Goal: Task Accomplishment & Management: Manage account settings

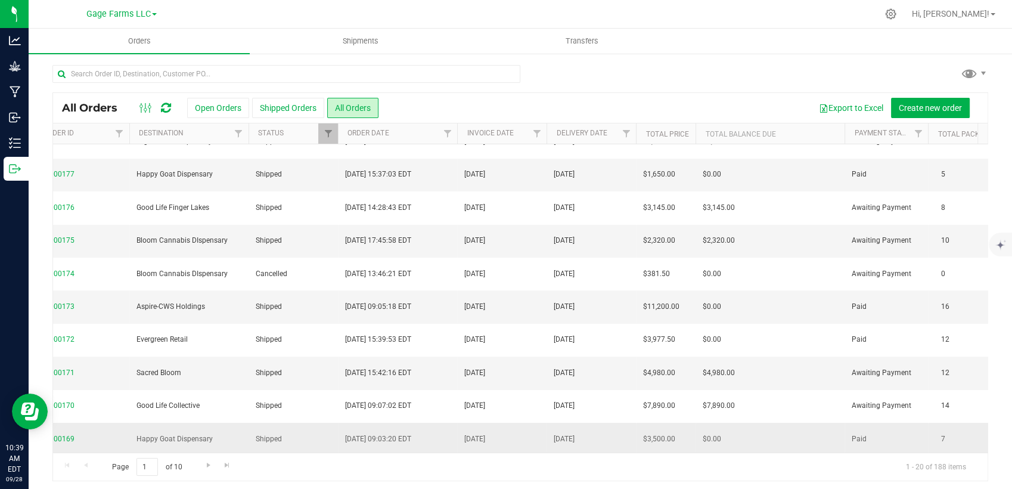
scroll to position [4, 0]
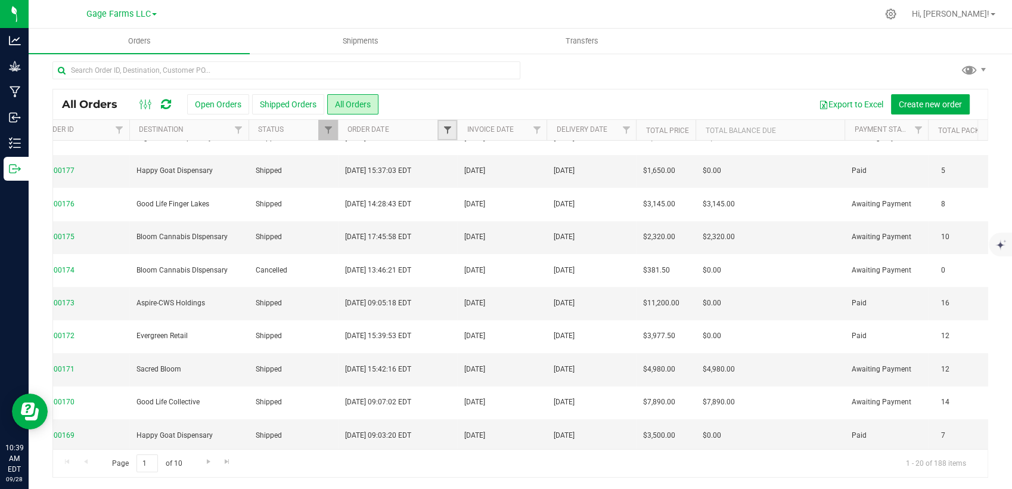
click at [449, 128] on span "Filter" at bounding box center [447, 130] width 10 height 10
click at [234, 130] on span "Filter" at bounding box center [239, 130] width 10 height 10
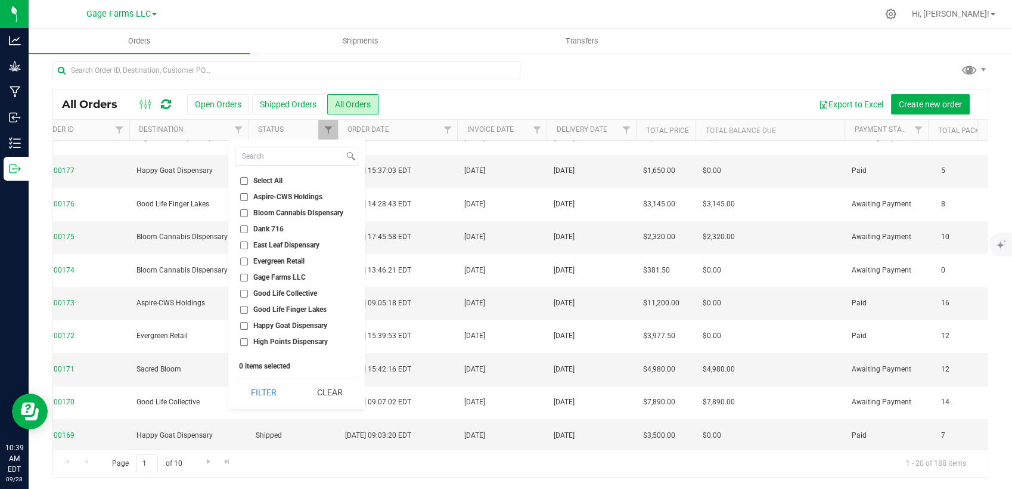
click at [244, 339] on input "High Points Dispensary" at bounding box center [244, 342] width 8 height 8
checkbox input "true"
click at [271, 394] on button "Filter" at bounding box center [263, 392] width 57 height 26
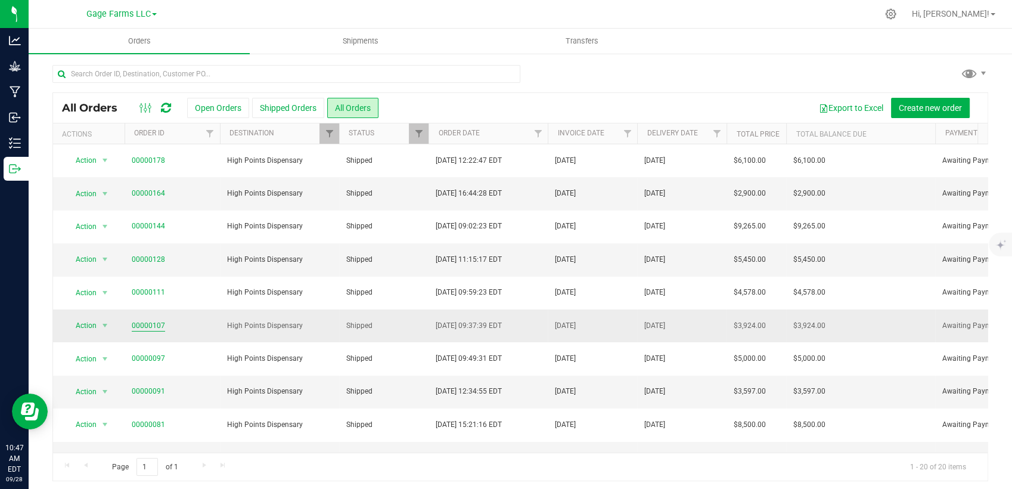
click at [147, 321] on link "00000107" at bounding box center [148, 325] width 33 height 11
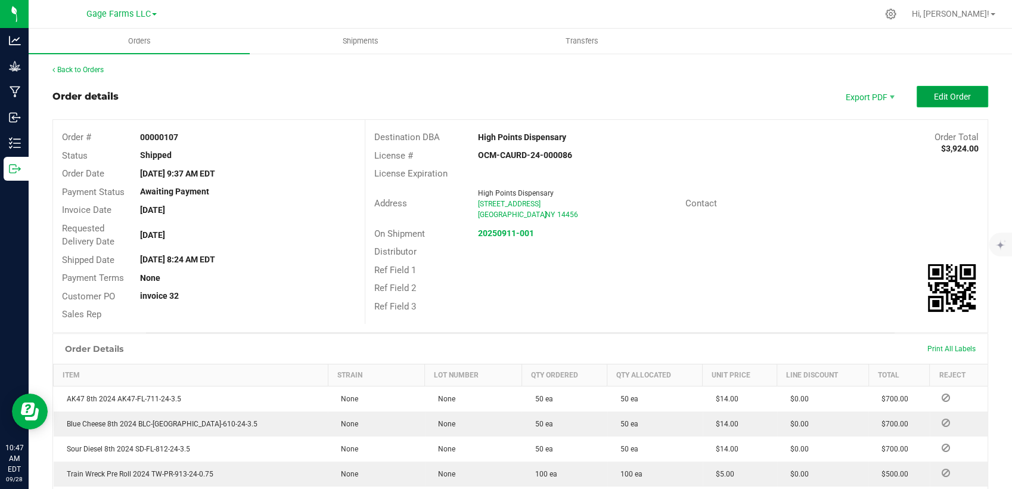
click at [918, 100] on button "Edit Order" at bounding box center [953, 96] width 72 height 21
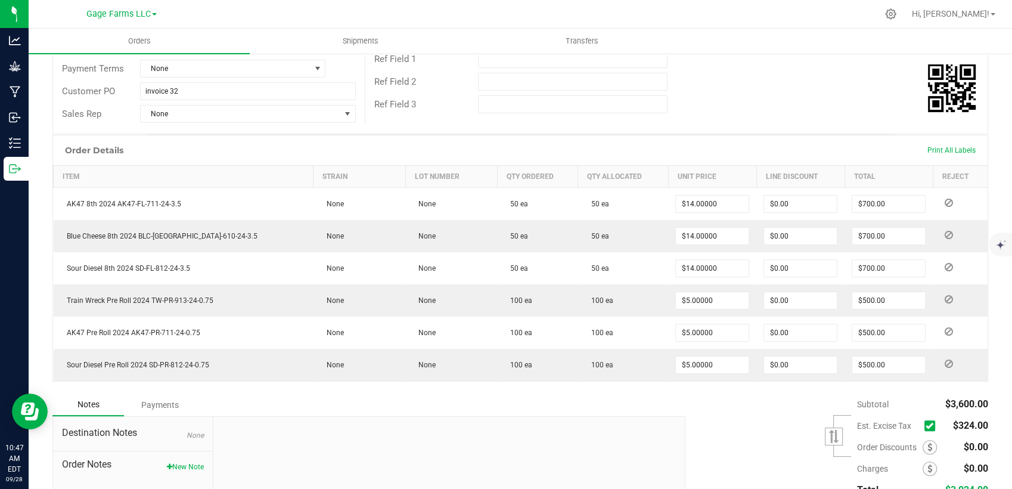
scroll to position [315, 0]
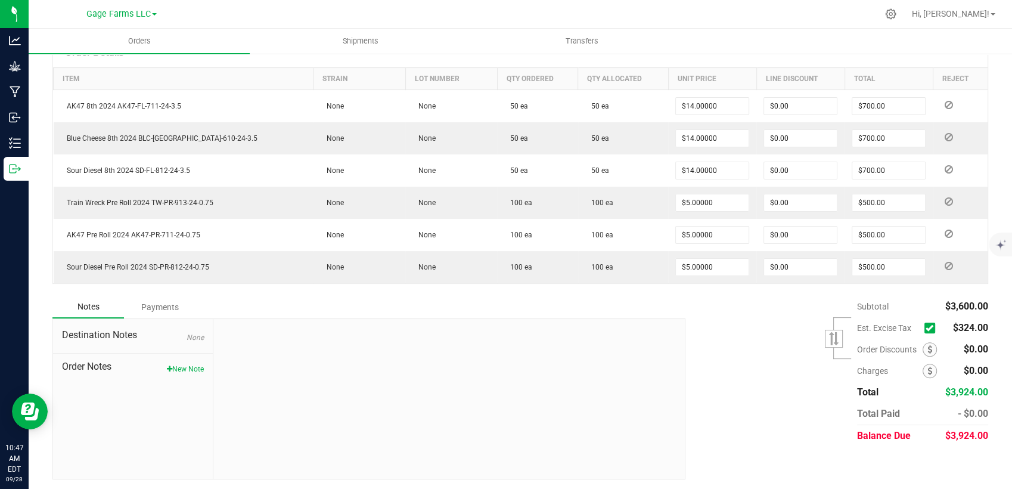
click at [926, 328] on icon at bounding box center [930, 328] width 8 height 0
click at [0, 0] on input "checkbox" at bounding box center [0, 0] width 0 height 0
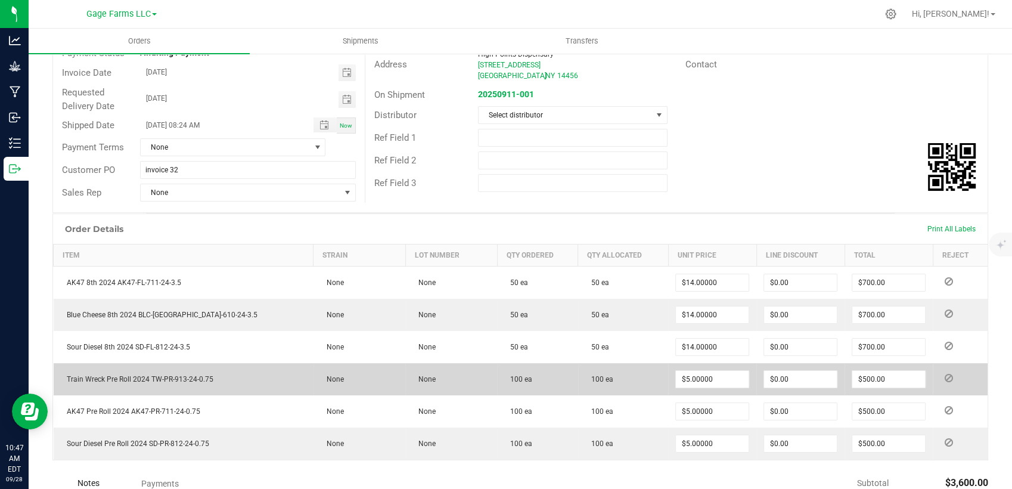
scroll to position [0, 0]
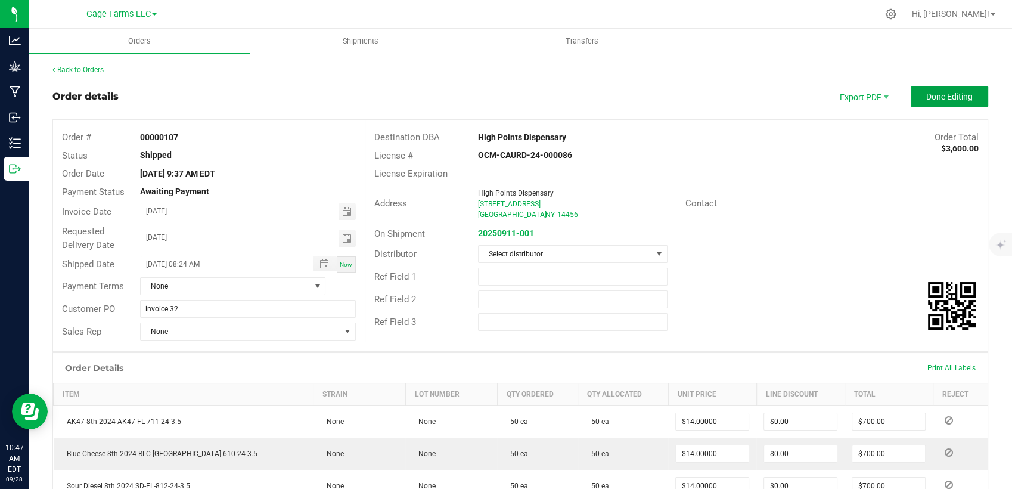
click at [932, 104] on button "Done Editing" at bounding box center [949, 96] width 77 height 21
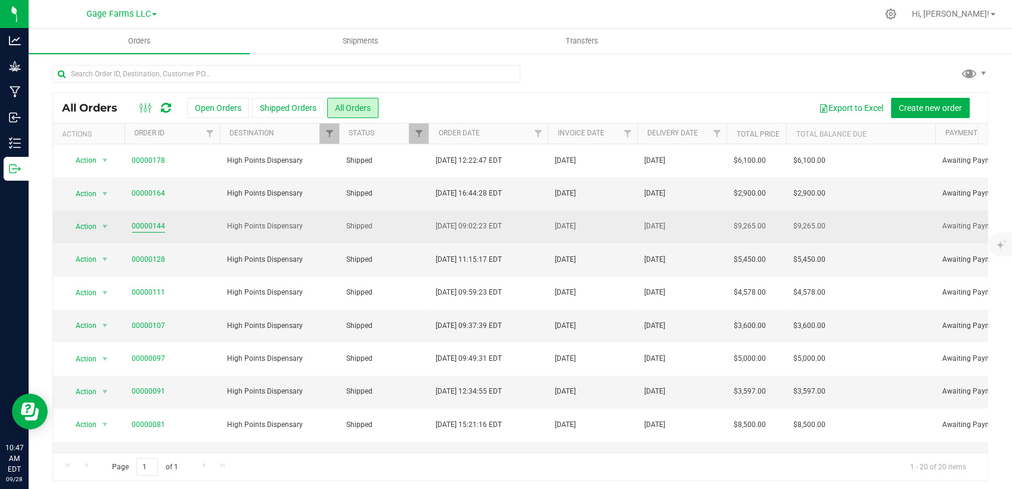
click at [149, 224] on link "00000144" at bounding box center [148, 226] width 33 height 11
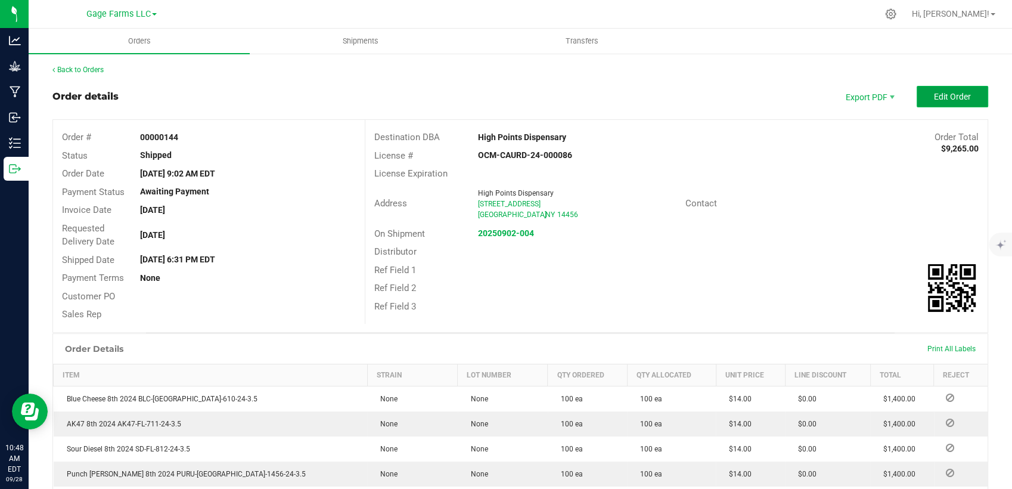
click at [934, 94] on span "Edit Order" at bounding box center [952, 97] width 37 height 10
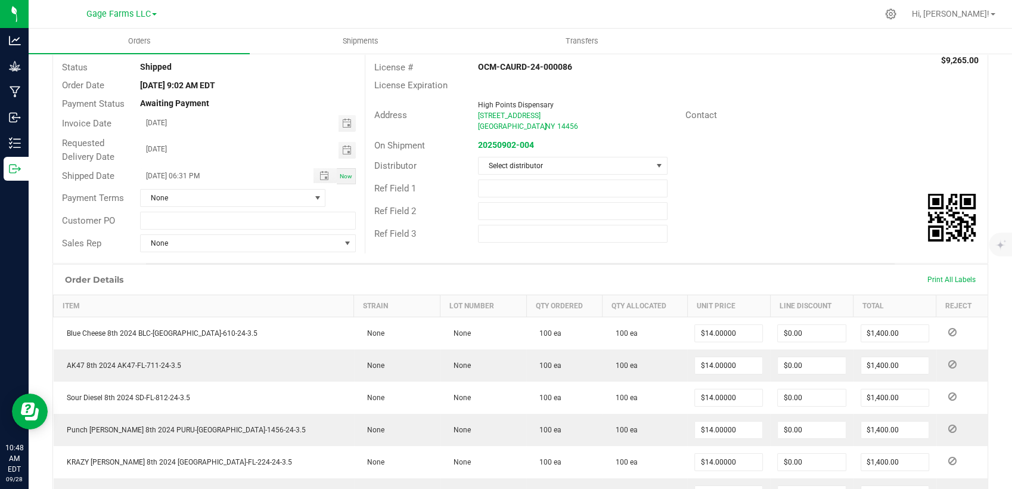
scroll to position [265, 0]
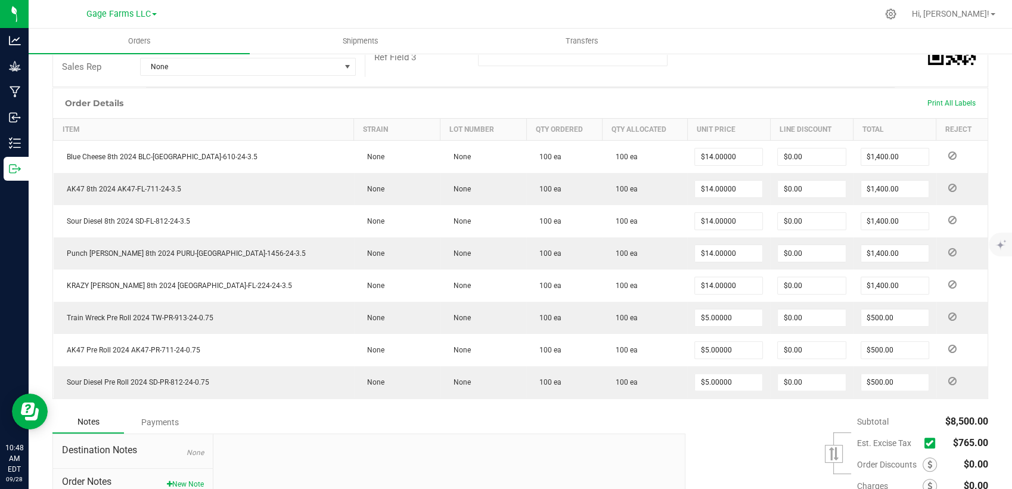
click at [926, 443] on icon at bounding box center [930, 443] width 8 height 0
click at [0, 0] on input "checkbox" at bounding box center [0, 0] width 0 height 0
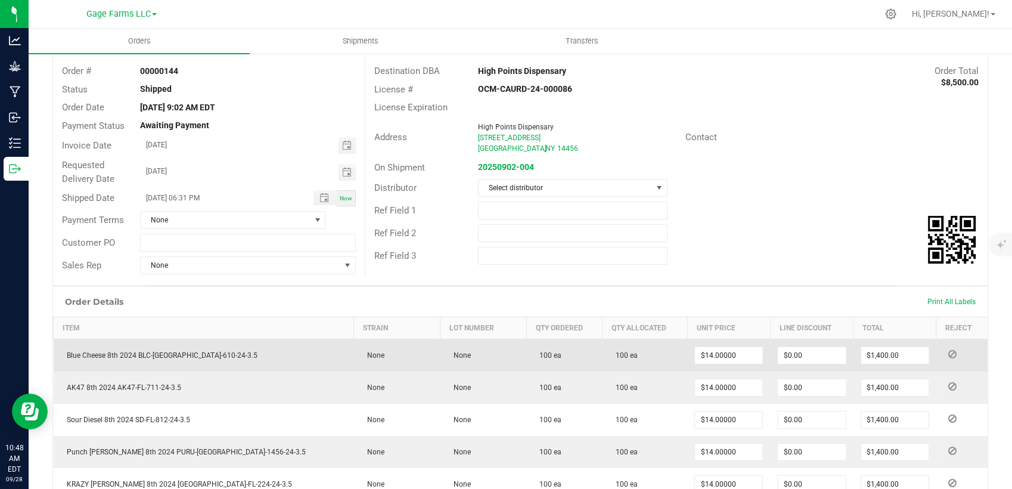
scroll to position [0, 0]
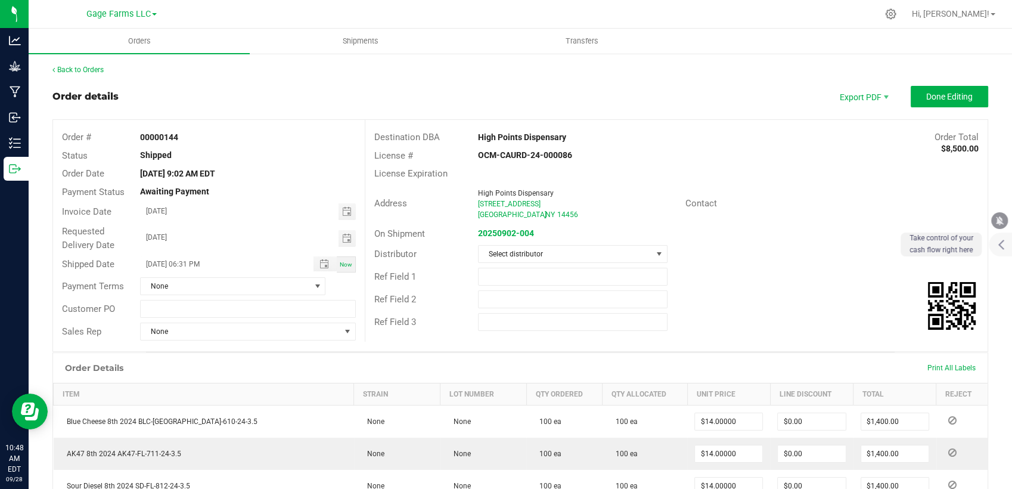
click at [917, 83] on div "Back to Orders Order details Export PDF Done Editing Order # 00000144 Status Sh…" at bounding box center [520, 461] width 936 height 795
click at [926, 99] on span "Done Editing" at bounding box center [949, 97] width 46 height 10
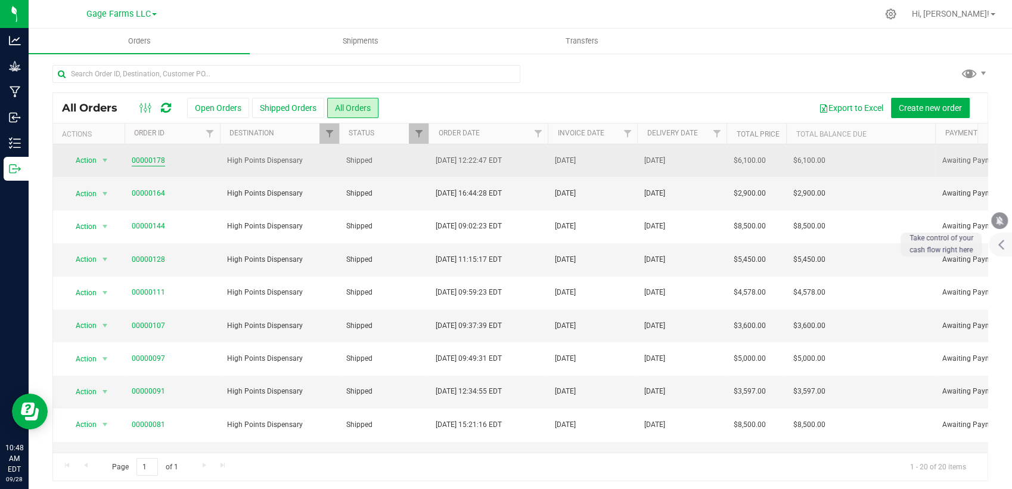
click at [153, 159] on link "00000178" at bounding box center [148, 160] width 33 height 11
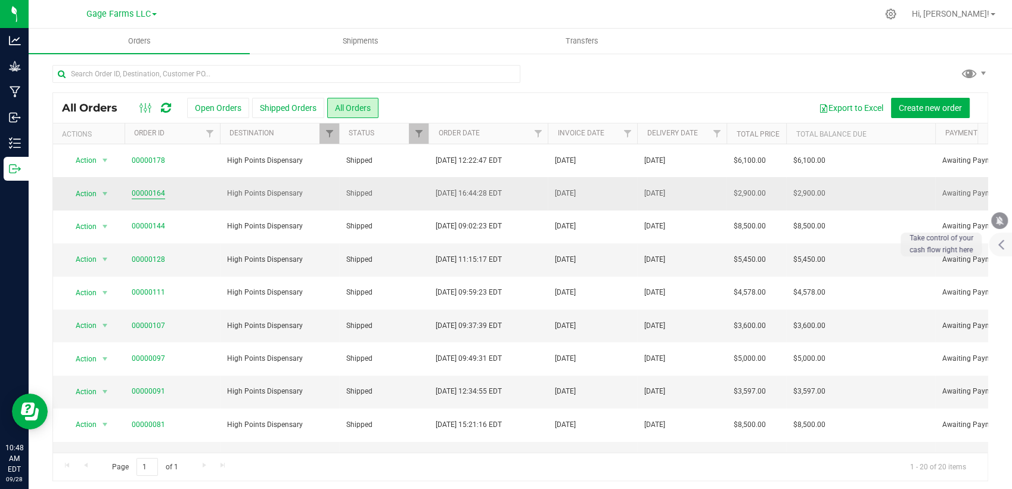
click at [157, 190] on link "00000164" at bounding box center [148, 193] width 33 height 11
click at [162, 259] on link "00000128" at bounding box center [148, 259] width 33 height 11
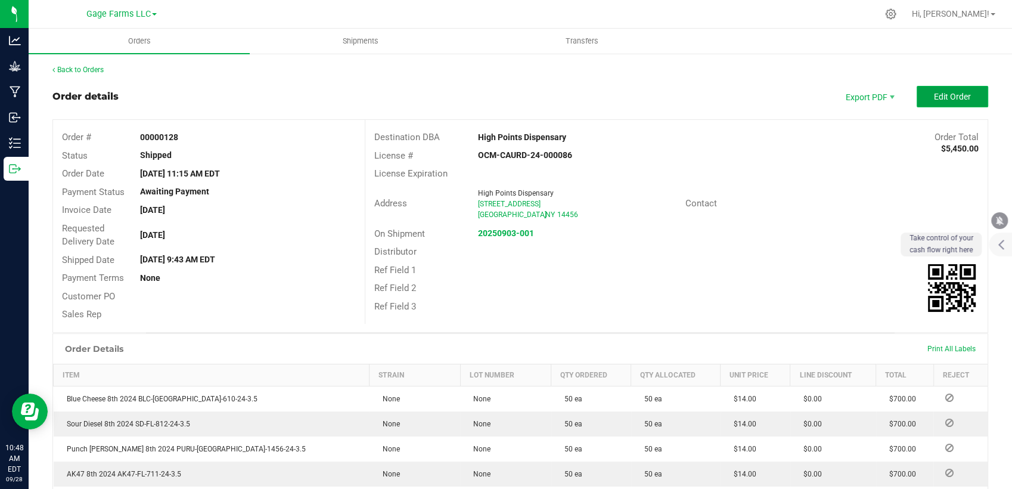
click at [959, 89] on button "Edit Order" at bounding box center [953, 96] width 72 height 21
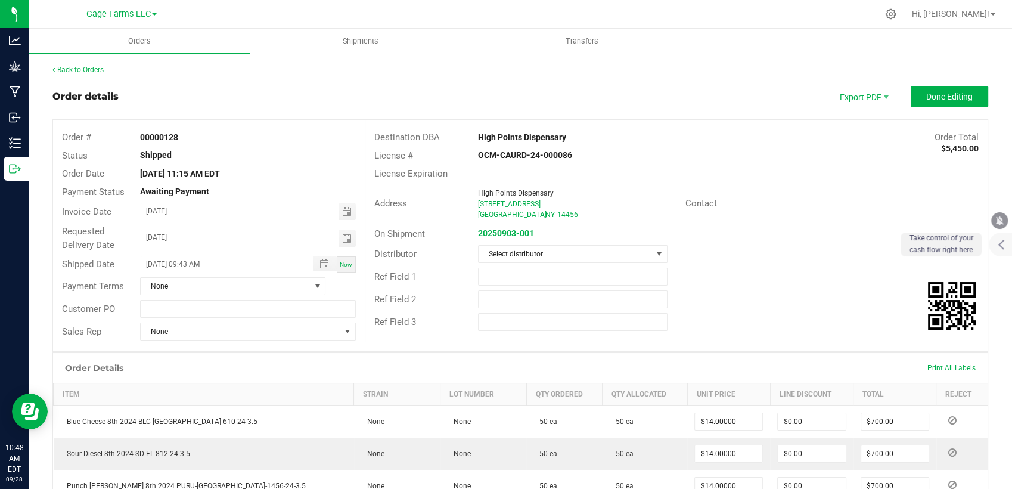
scroll to position [331, 0]
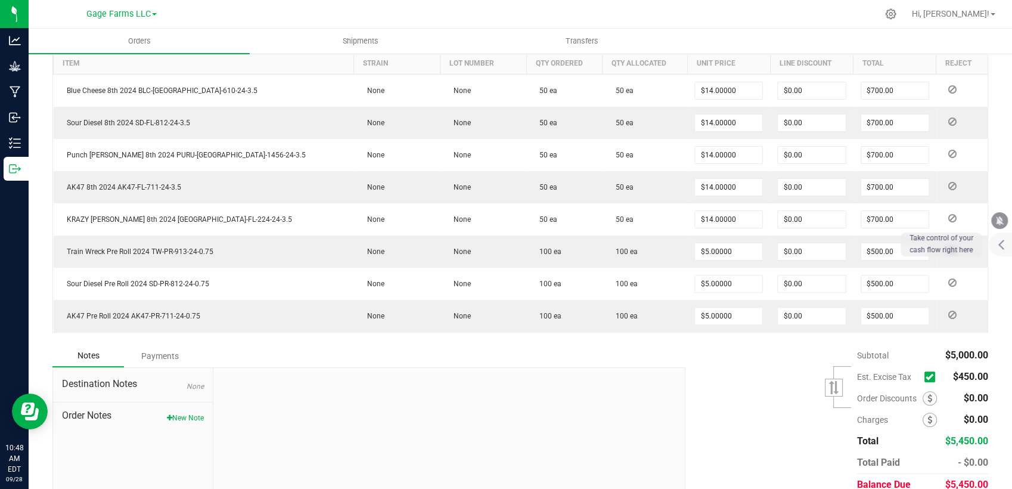
drag, startPoint x: 930, startPoint y: 373, endPoint x: 920, endPoint y: 374, distance: 10.2
click at [925, 374] on label at bounding box center [933, 376] width 16 height 11
click at [926, 377] on icon at bounding box center [930, 377] width 8 height 0
click at [0, 0] on input "checkbox" at bounding box center [0, 0] width 0 height 0
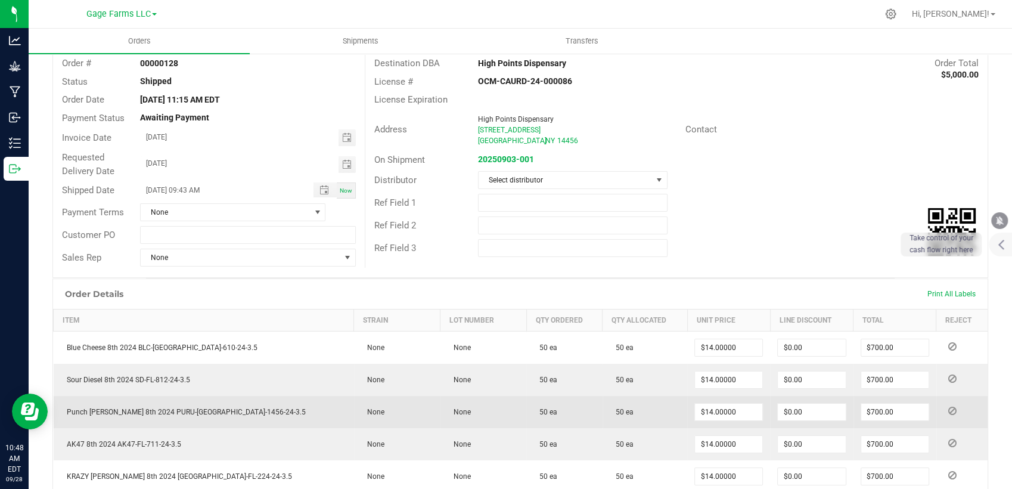
scroll to position [0, 0]
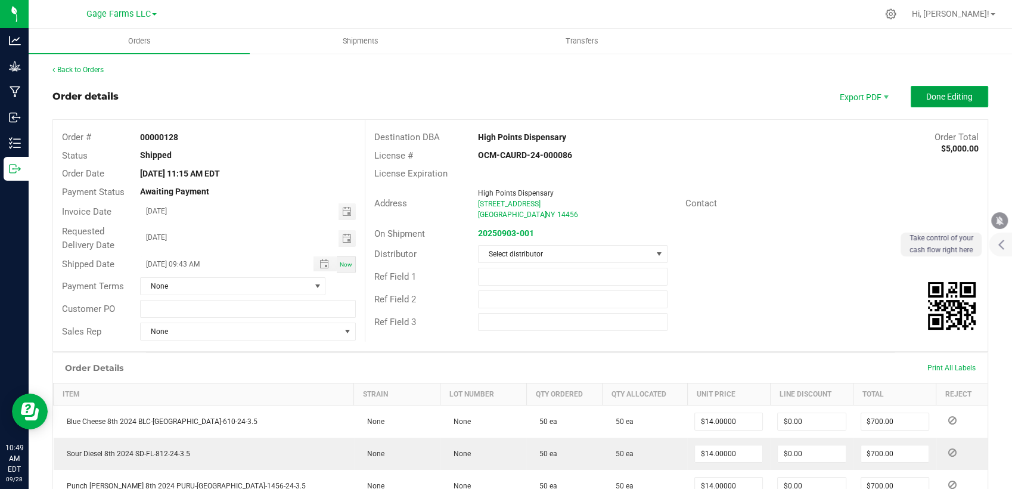
click at [944, 96] on span "Done Editing" at bounding box center [949, 97] width 46 height 10
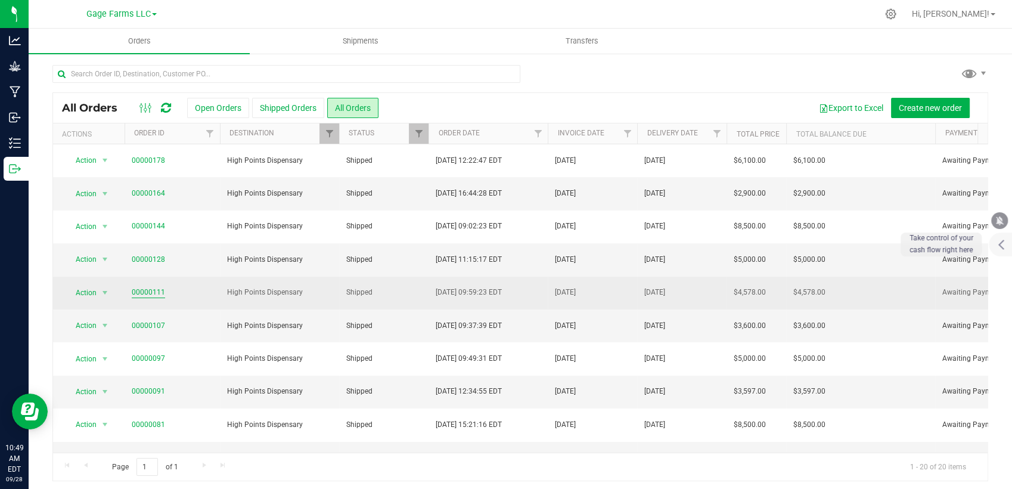
click at [144, 292] on link "00000111" at bounding box center [148, 292] width 33 height 11
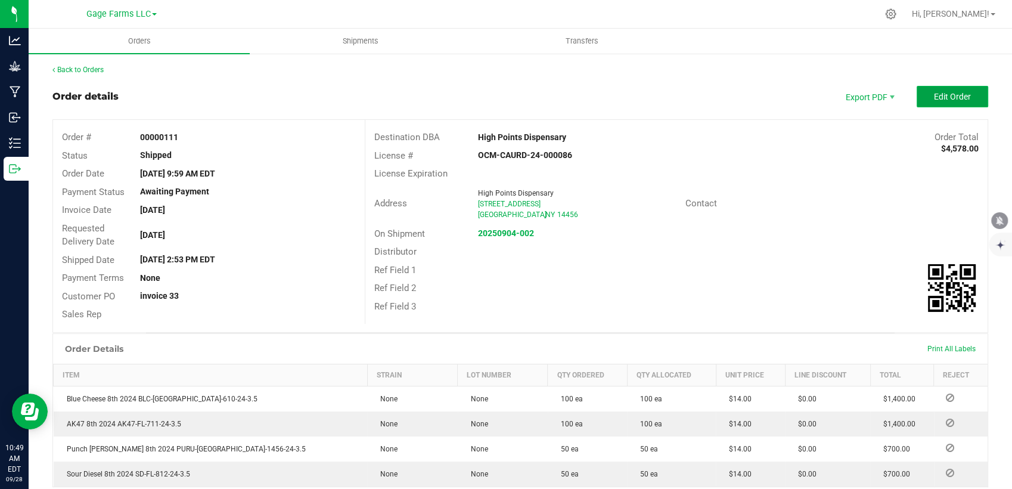
click at [956, 92] on span "Edit Order" at bounding box center [952, 97] width 37 height 10
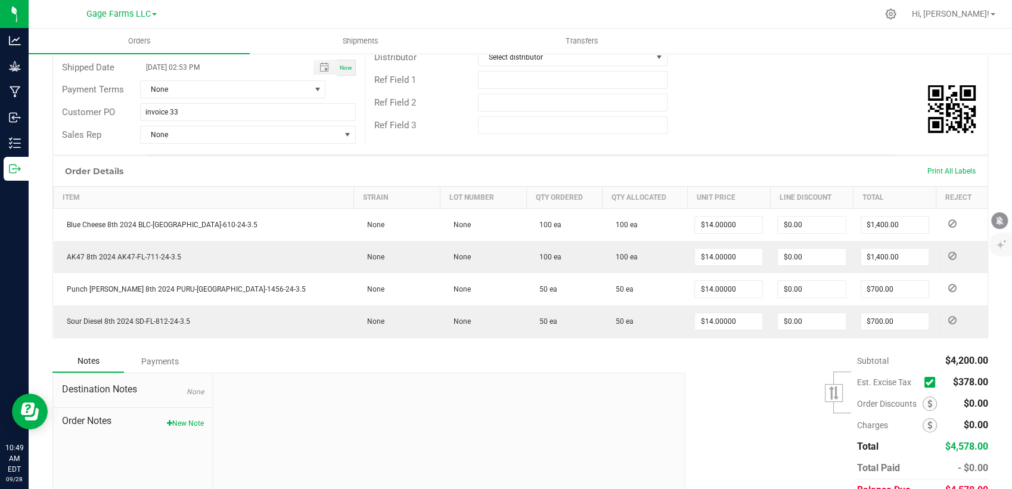
scroll to position [199, 0]
click at [926, 380] on icon at bounding box center [930, 380] width 8 height 0
click at [0, 0] on input "checkbox" at bounding box center [0, 0] width 0 height 0
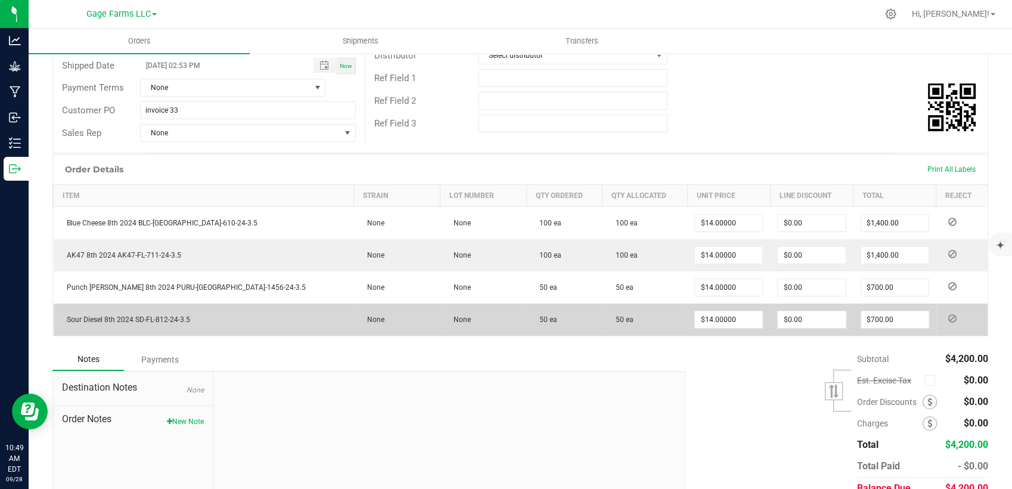
scroll to position [0, 0]
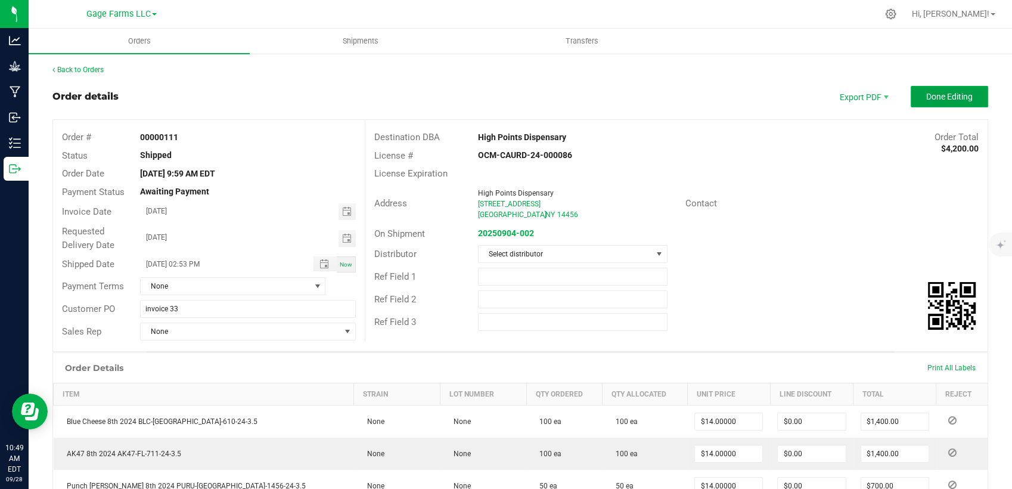
click at [941, 98] on span "Done Editing" at bounding box center [949, 97] width 46 height 10
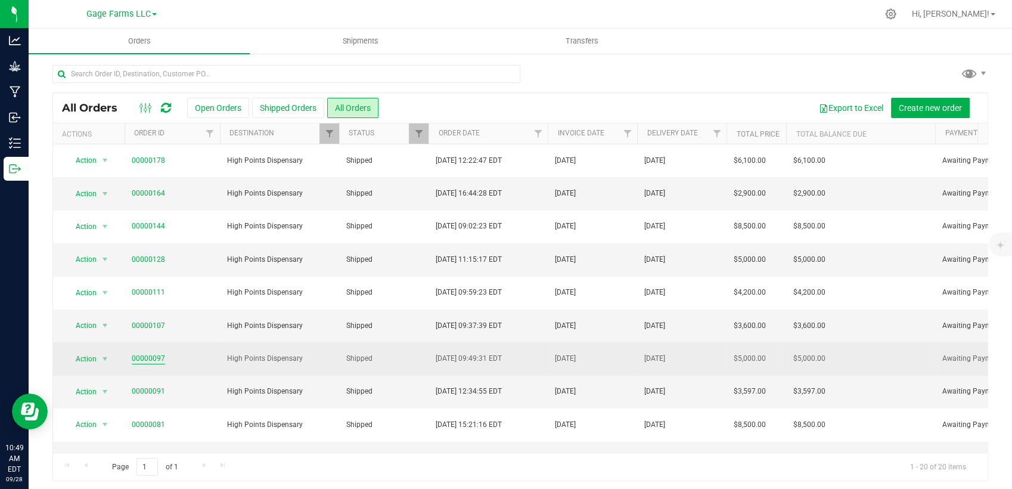
click at [151, 355] on link "00000097" at bounding box center [148, 358] width 33 height 11
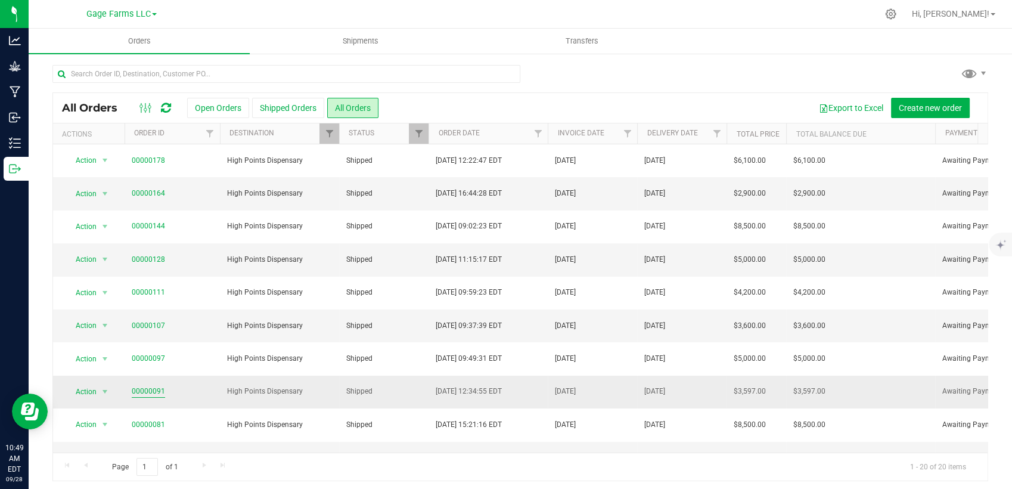
click at [156, 390] on link "00000091" at bounding box center [148, 391] width 33 height 11
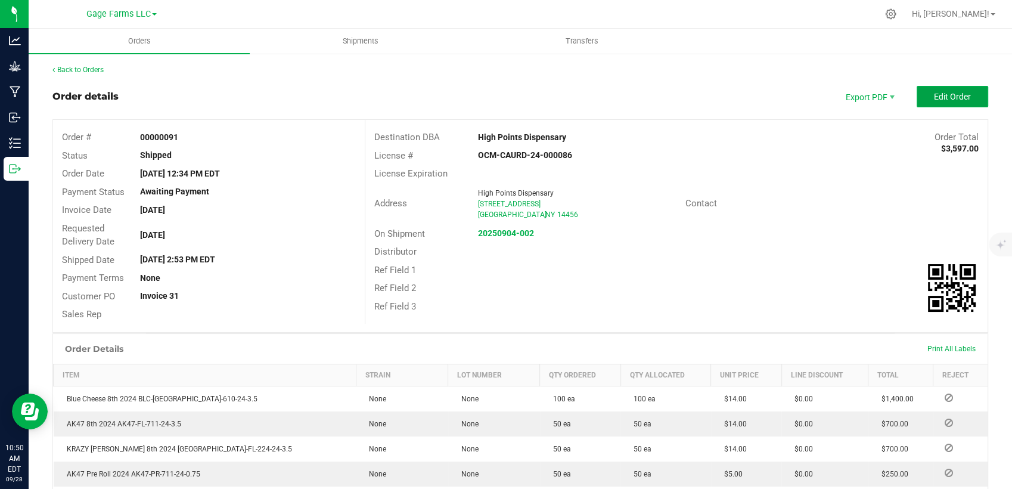
click at [958, 89] on button "Edit Order" at bounding box center [953, 96] width 72 height 21
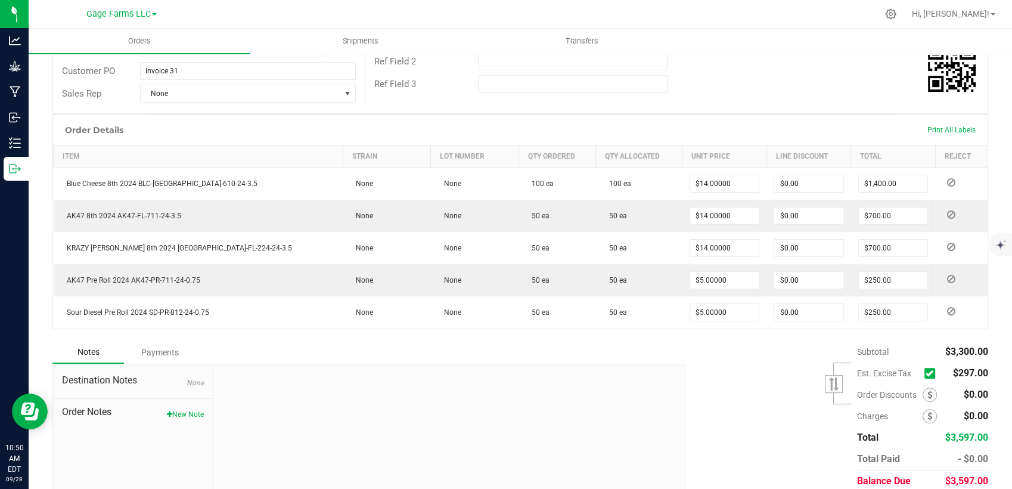
scroll to position [283, 0]
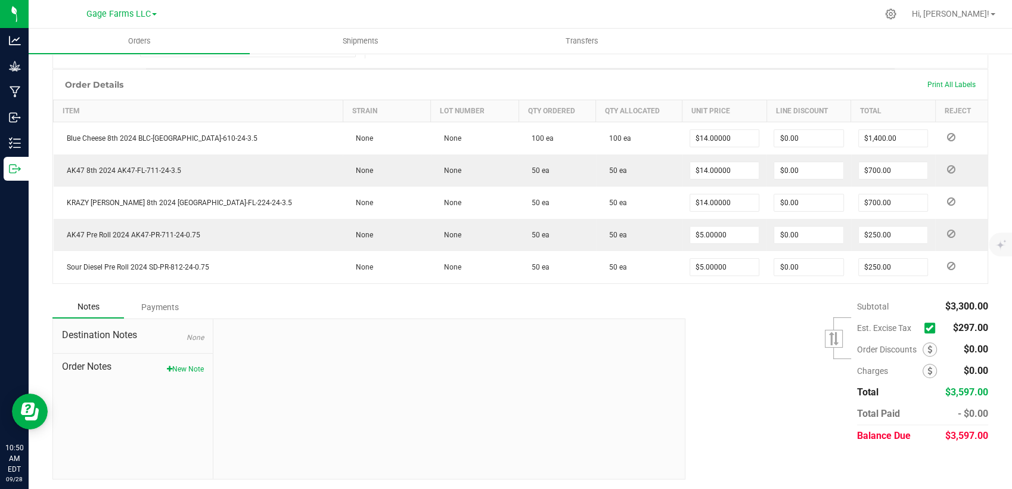
click at [926, 328] on icon at bounding box center [930, 328] width 8 height 0
click at [0, 0] on input "checkbox" at bounding box center [0, 0] width 0 height 0
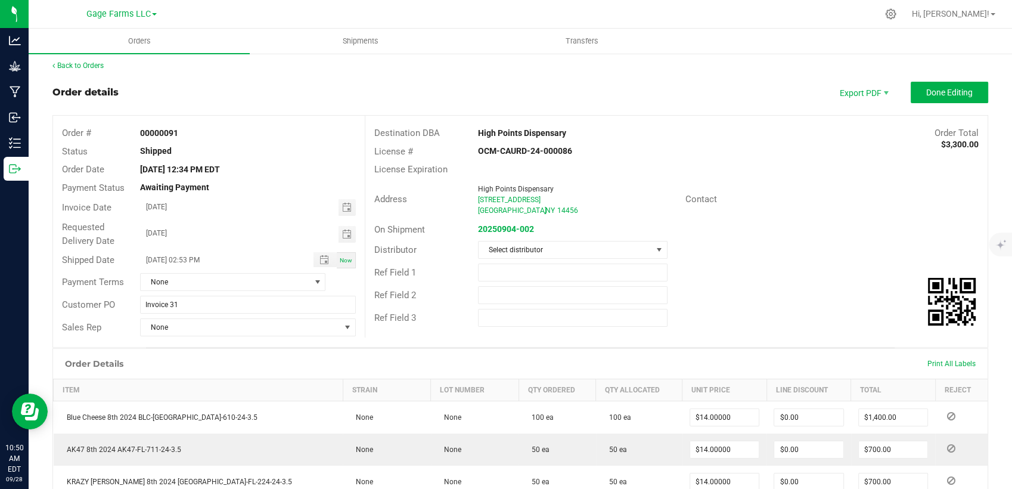
scroll to position [0, 0]
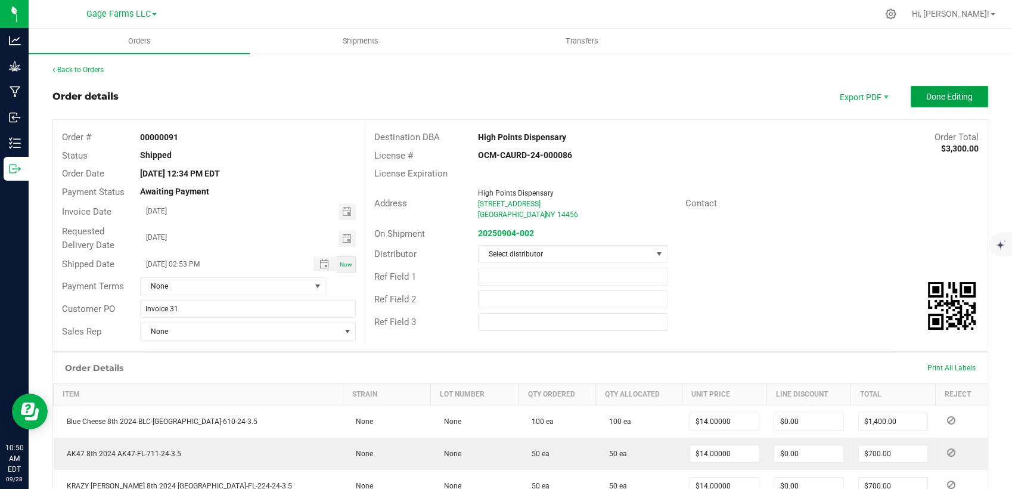
click at [968, 95] on button "Done Editing" at bounding box center [949, 96] width 77 height 21
